Goal: Task Accomplishment & Management: Manage account settings

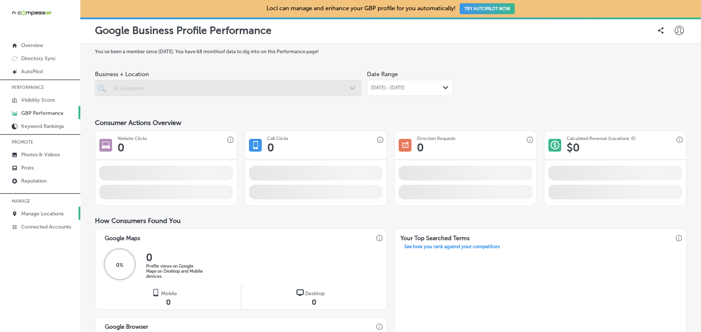
click at [33, 216] on p "Manage Locations" at bounding box center [42, 214] width 42 height 6
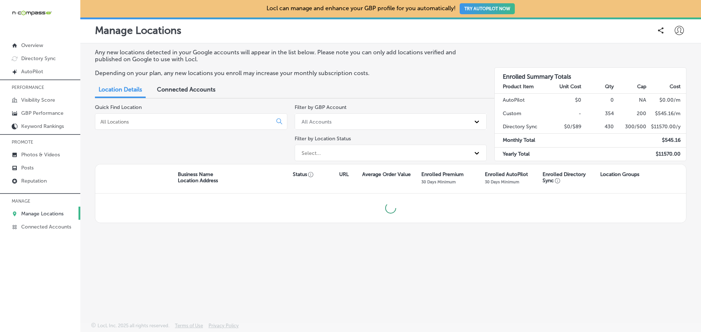
click at [142, 119] on input at bounding box center [185, 122] width 171 height 7
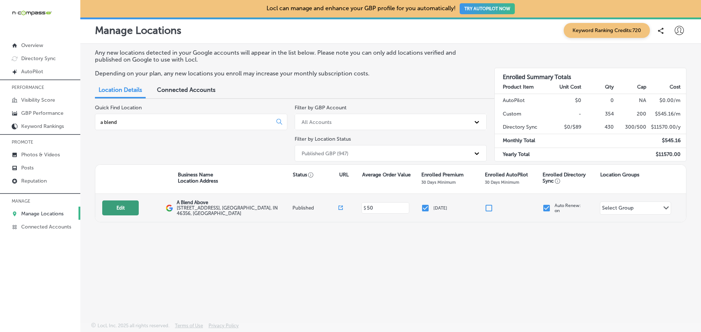
type input "a blend"
click at [129, 204] on button "Edit" at bounding box center [120, 208] width 36 height 15
select select "US"
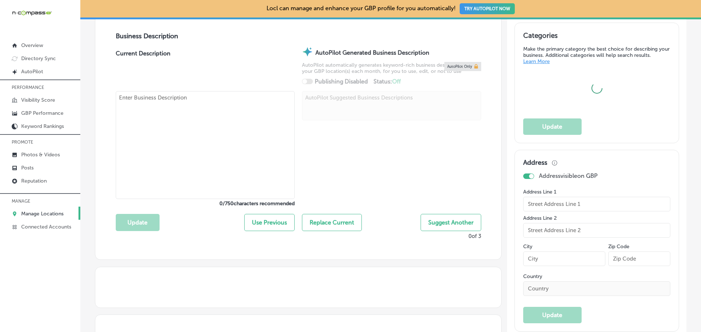
scroll to position [292, 0]
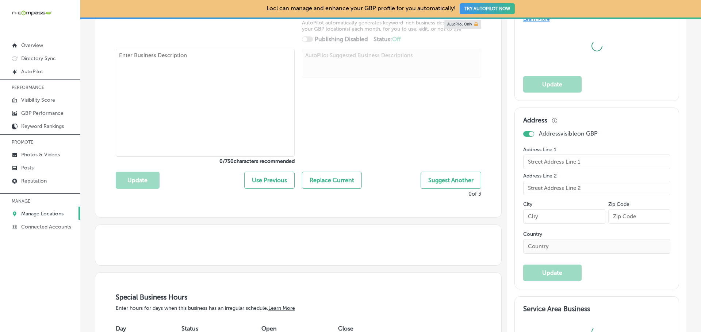
checkbox input "true"
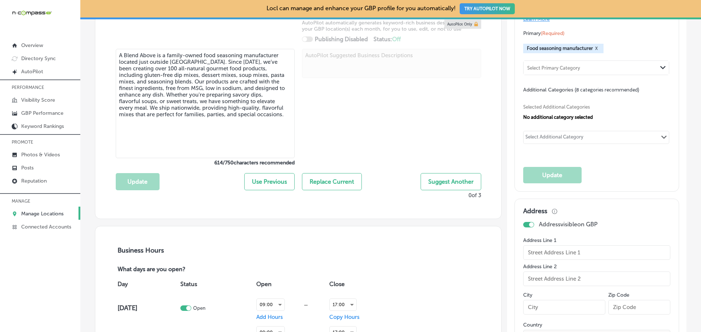
type textarea "A Blend Above is a family-owned food seasoning manufacturer located just outsid…"
type input "[URL][DOMAIN_NAME]"
type input "[PHONE_NUMBER]"
type input "A Blend Above"
type input "[STREET_ADDRESS]"
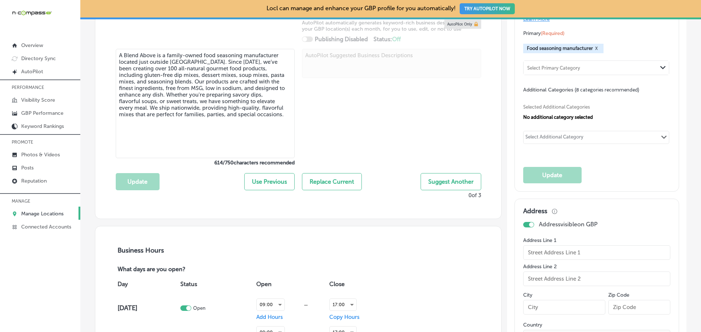
type input "[PERSON_NAME]"
type input "46356"
type input "US"
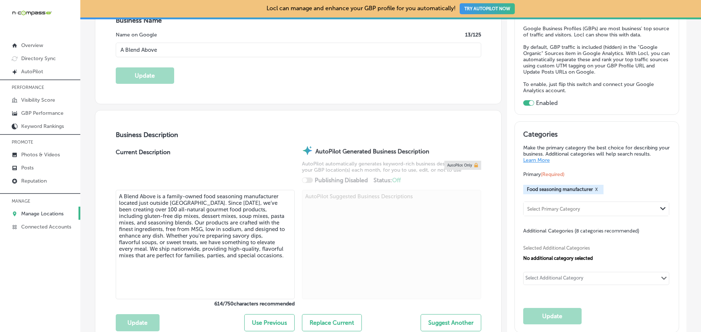
scroll to position [196, 0]
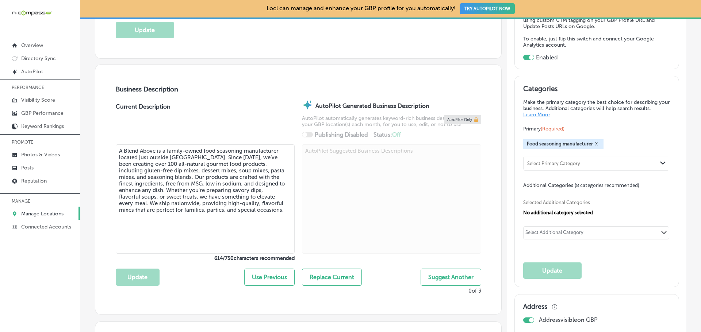
click at [589, 231] on div "Select Additional Category Path Created with Sketch." at bounding box center [595, 233] width 145 height 12
drag, startPoint x: 585, startPoint y: 231, endPoint x: 521, endPoint y: 235, distance: 64.7
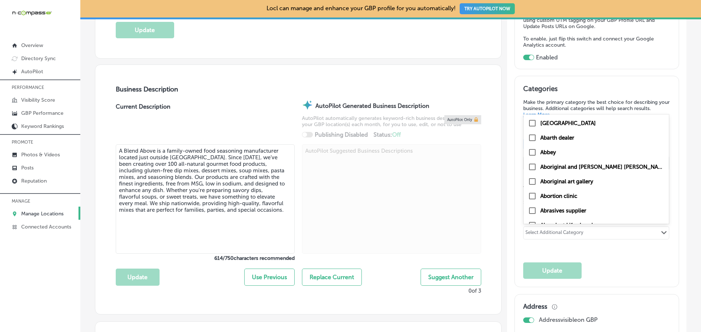
drag, startPoint x: 548, startPoint y: 232, endPoint x: 553, endPoint y: 232, distance: 5.1
click at [548, 232] on div "Select Additional Category" at bounding box center [554, 234] width 58 height 8
click at [538, 232] on div "Select Additional Category" at bounding box center [554, 234] width 58 height 8
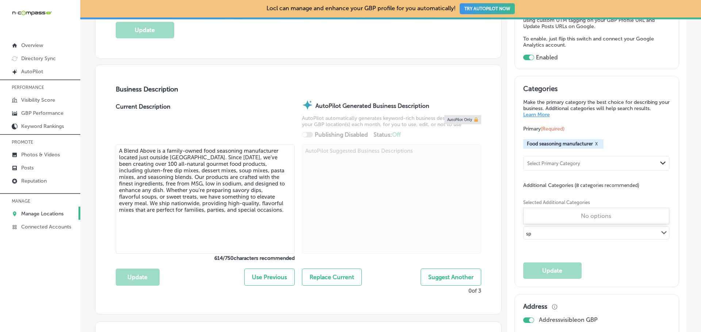
type input "s"
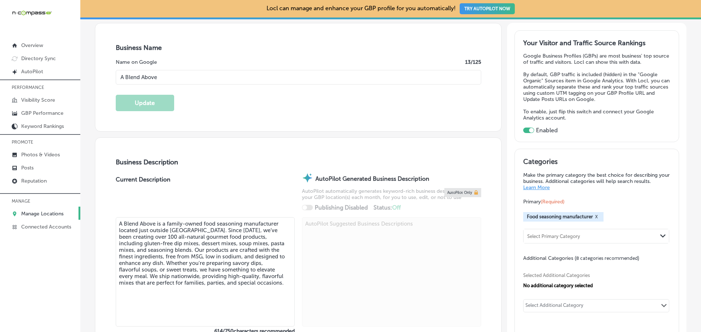
click at [45, 215] on p "Manage Locations" at bounding box center [42, 214] width 42 height 6
